Goal: Task Accomplishment & Management: Use online tool/utility

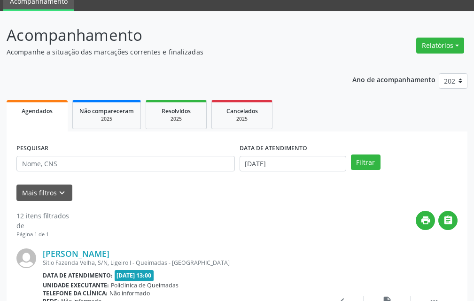
scroll to position [94, 0]
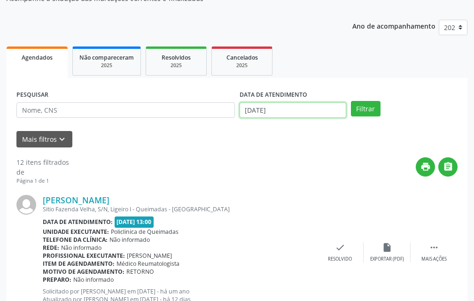
click at [280, 114] on body "Central de Marcação notifications [PERSON_NAME] Recepcionista da clínica  Conf…" at bounding box center [237, 56] width 474 height 301
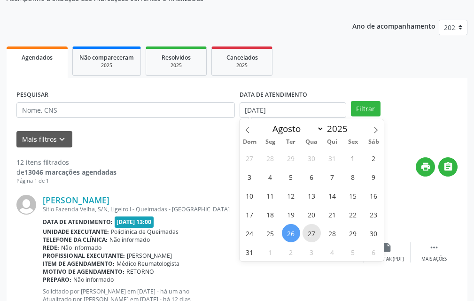
click at [307, 240] on span "27" at bounding box center [311, 233] width 18 height 18
type input "[DATE]"
click at [307, 240] on span "27" at bounding box center [311, 233] width 18 height 18
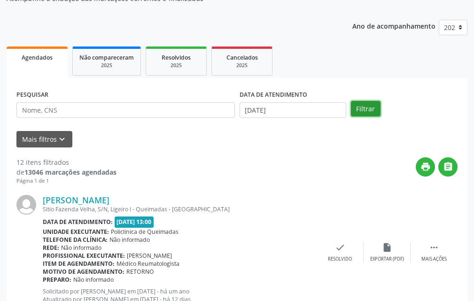
click at [352, 106] on button "Filtrar" at bounding box center [366, 109] width 30 height 16
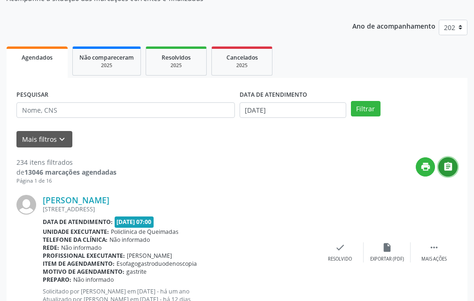
click at [451, 167] on icon "" at bounding box center [448, 166] width 10 height 10
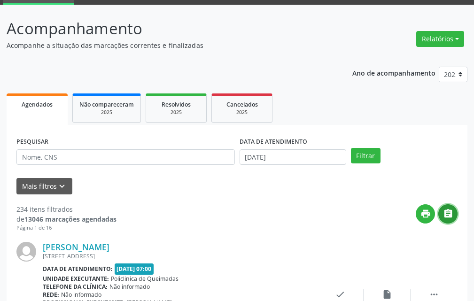
scroll to position [0, 0]
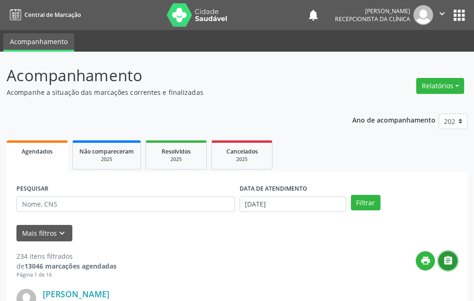
click at [442, 10] on icon "" at bounding box center [441, 13] width 10 height 10
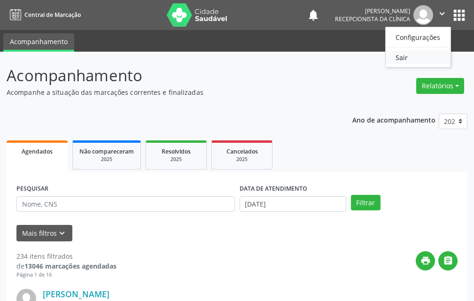
click at [408, 61] on link "Sair" at bounding box center [417, 57] width 65 height 13
